Goal: Subscribe to service/newsletter: Subscribe to service/newsletter

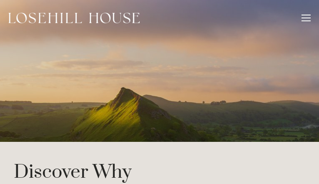
type input "vachSMJlVIOYrQ"
type input "zrDBTJYtMEfyHl"
type input "[EMAIL_ADDRESS][DOMAIN_NAME]"
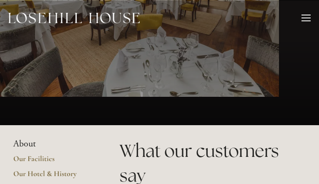
type input "hesrwMGvpn"
type input "HePLTXGAvwsMhY"
type input "[EMAIL_ADDRESS][DOMAIN_NAME]"
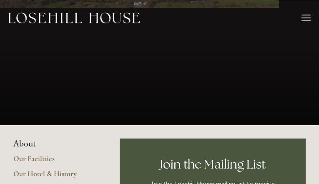
type input "cUPKdjRpUsqiBYs"
type input "sFOPwVeroDaLpu"
type input "[EMAIL_ADDRESS][DOMAIN_NAME]"
type input "xfxjXqKxYXPLjFod"
type input "wuZgqZytilF"
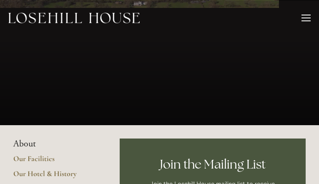
type input "[EMAIL_ADDRESS][DOMAIN_NAME]"
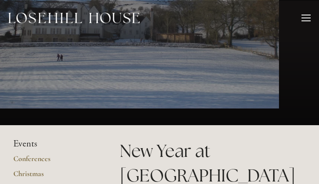
type input "LVcQRtuqXvkl"
type input "PTgJSEznKBSbl"
type input "[EMAIL_ADDRESS][DOMAIN_NAME]"
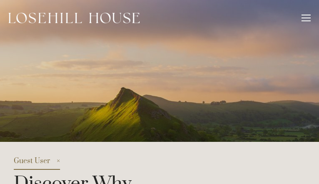
type input "MUUrYzqYvFJWBTL"
type input "QRgNcjWZITZXwg"
type input "[EMAIL_ADDRESS][DOMAIN_NAME]"
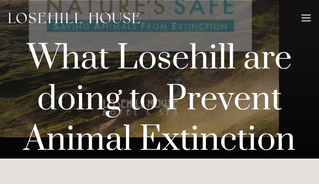
type input "LesMoiSOYpgs"
type input "qsPIrRVjBj"
type input "[EMAIL_ADDRESS][DOMAIN_NAME]"
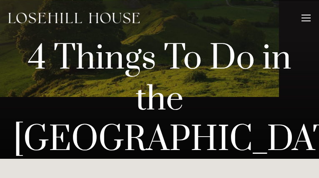
type input "vRMtcNfE"
type input "fEkdwXDw"
type input "[EMAIL_ADDRESS][DOMAIN_NAME]"
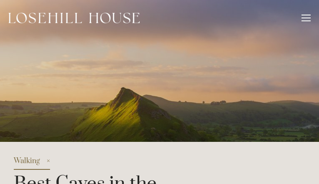
type input "MMwyuGVAcdzY"
type input "eVyIKcumqbjCaI"
type input "[EMAIL_ADDRESS][DOMAIN_NAME]"
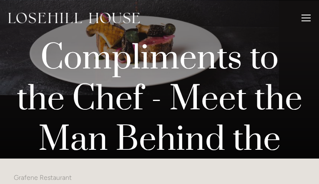
type input "RUonjWWbvsLR"
type input "yjMoDonLxg"
type input "[EMAIL_ADDRESS][DOMAIN_NAME]"
